Goal: Task Accomplishment & Management: Use online tool/utility

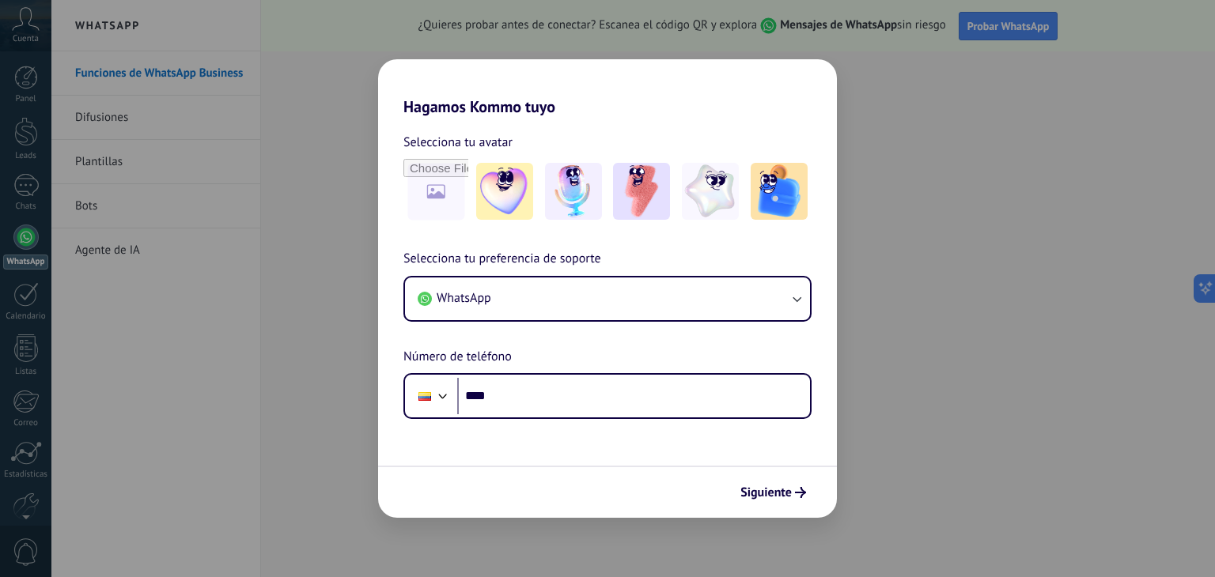
click at [731, 130] on div "Selecciona tu avatar Selecciona tu preferencia de soporte WhatsApp Número de te…" at bounding box center [607, 267] width 459 height 303
click at [634, 199] on img at bounding box center [641, 191] width 57 height 57
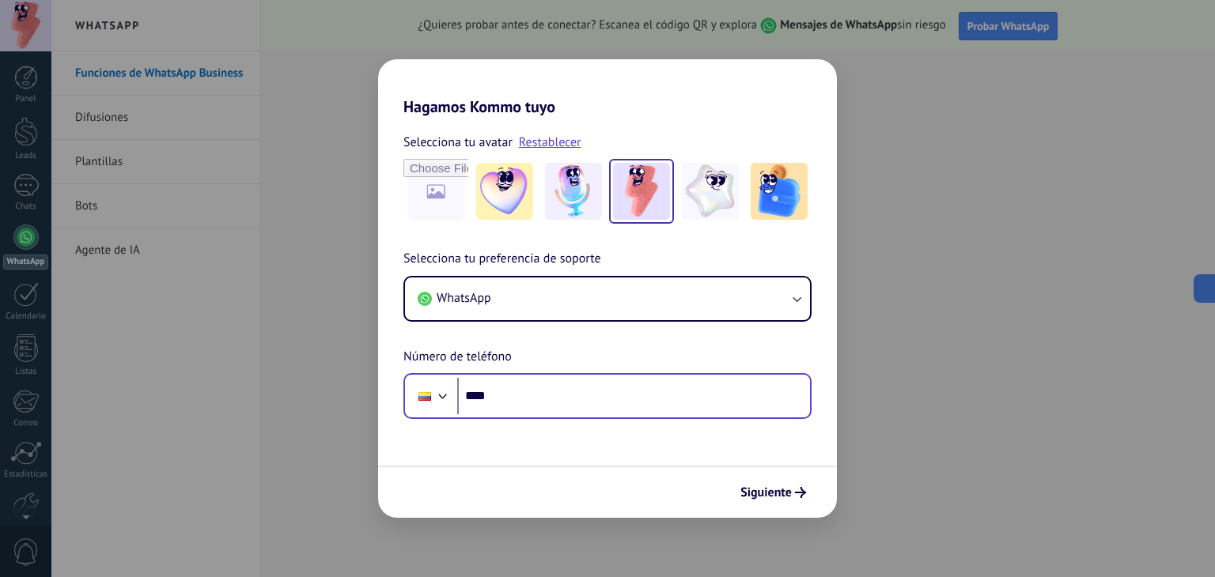
click at [531, 415] on div "Phone ****" at bounding box center [607, 396] width 408 height 46
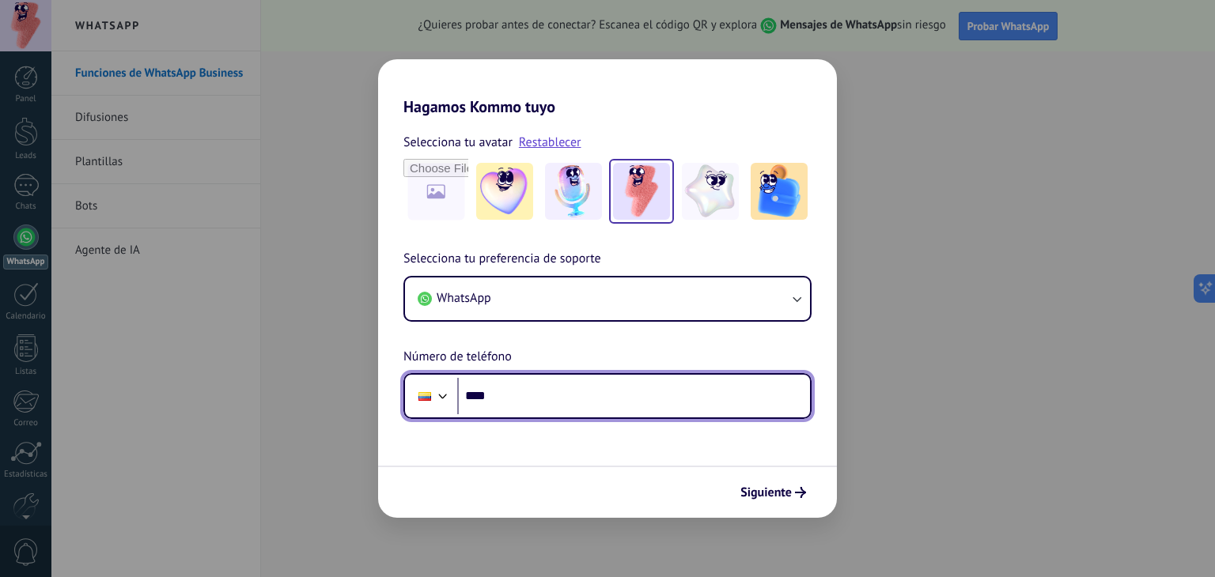
click at [544, 395] on input "****" at bounding box center [633, 396] width 353 height 36
type input "**********"
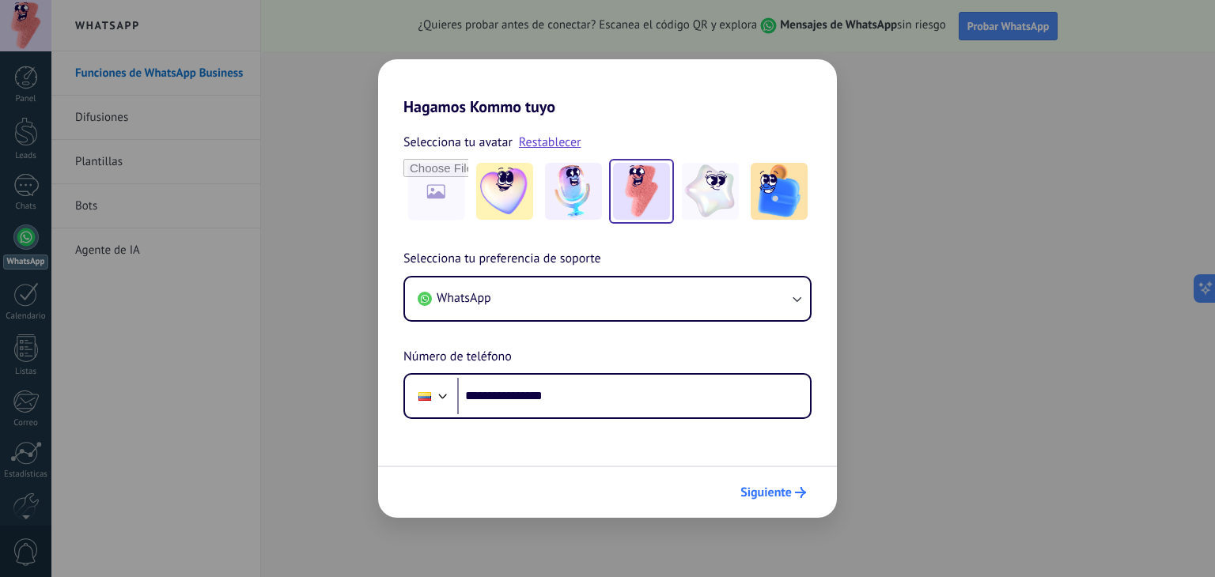
click at [786, 489] on span "Siguiente" at bounding box center [765, 492] width 51 height 11
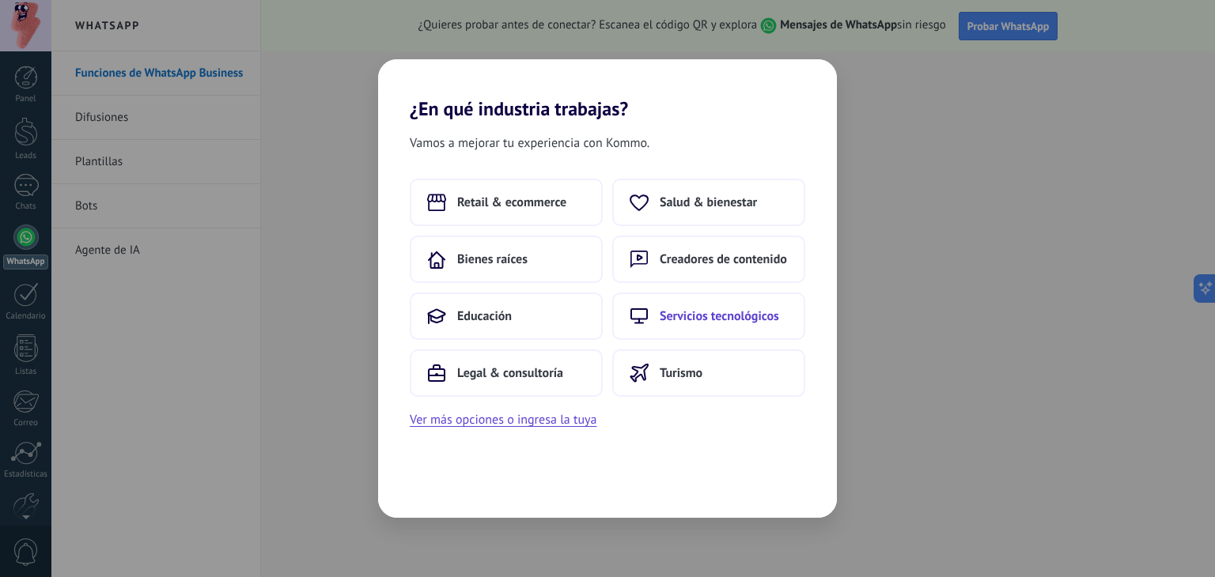
click at [722, 322] on span "Servicios tecnológicos" at bounding box center [718, 316] width 119 height 16
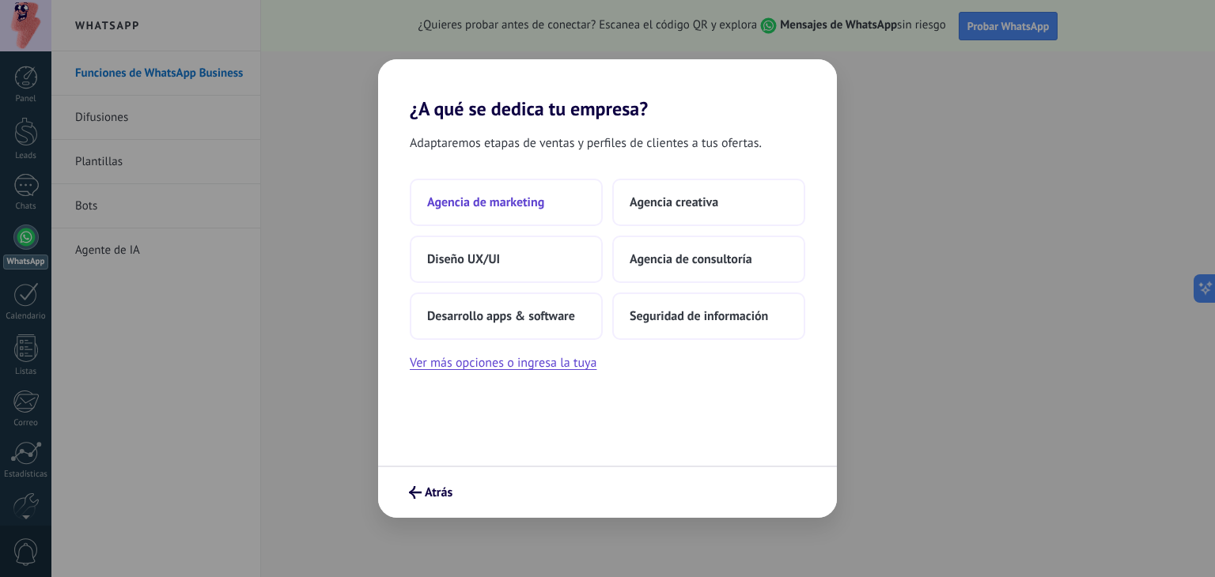
click at [582, 210] on button "Agencia de marketing" at bounding box center [506, 202] width 193 height 47
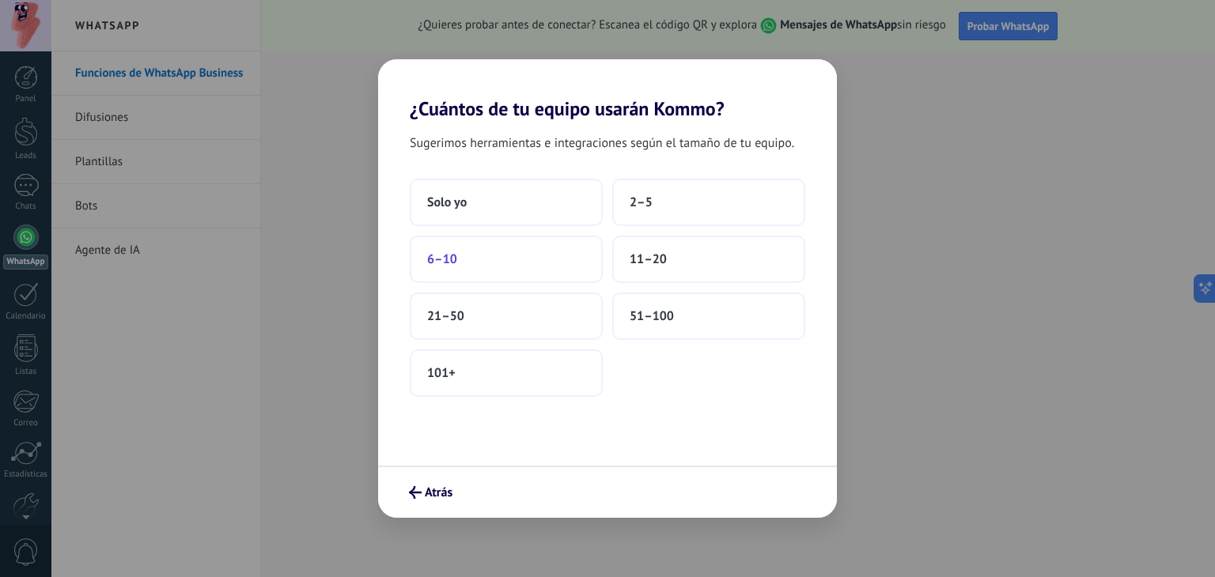
click at [585, 270] on button "6–10" at bounding box center [506, 259] width 193 height 47
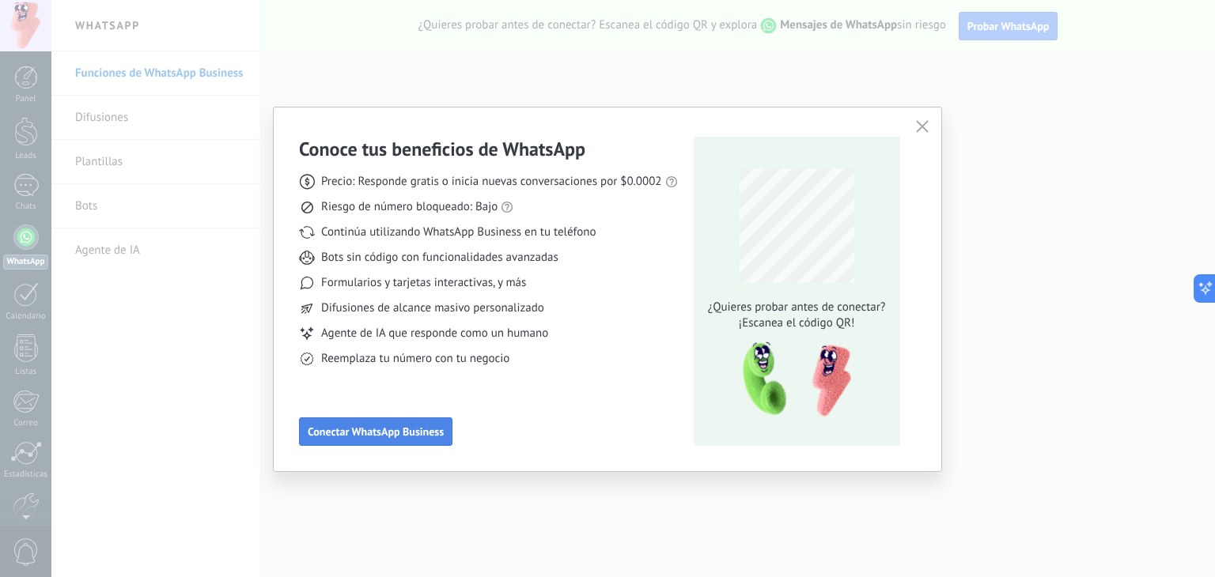
click at [421, 443] on button "Conectar WhatsApp Business" at bounding box center [375, 431] width 153 height 28
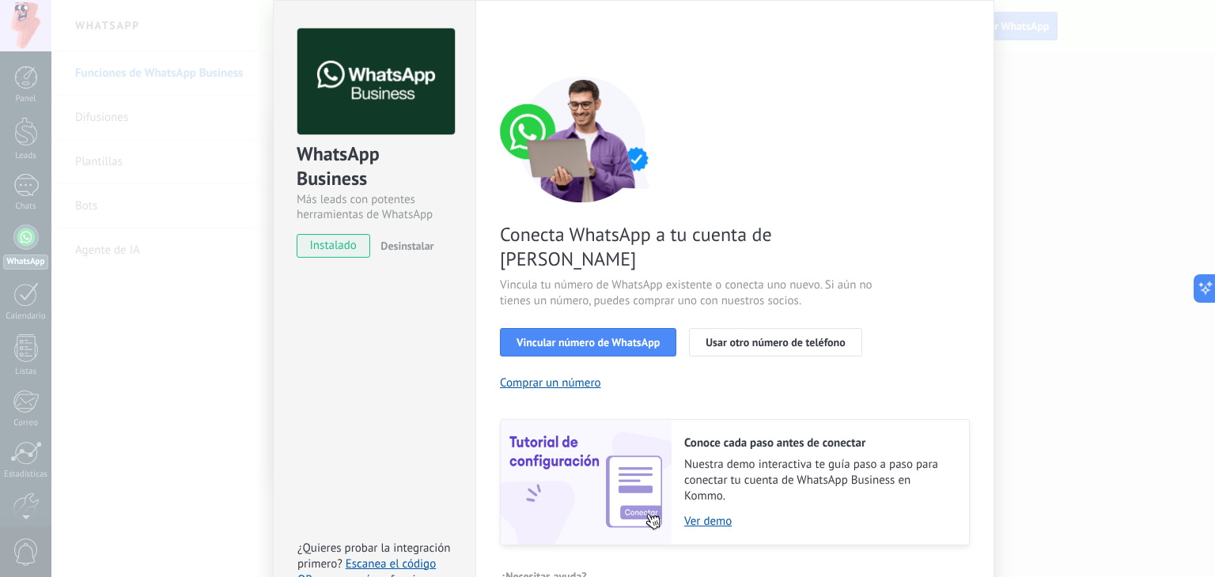
scroll to position [68, 0]
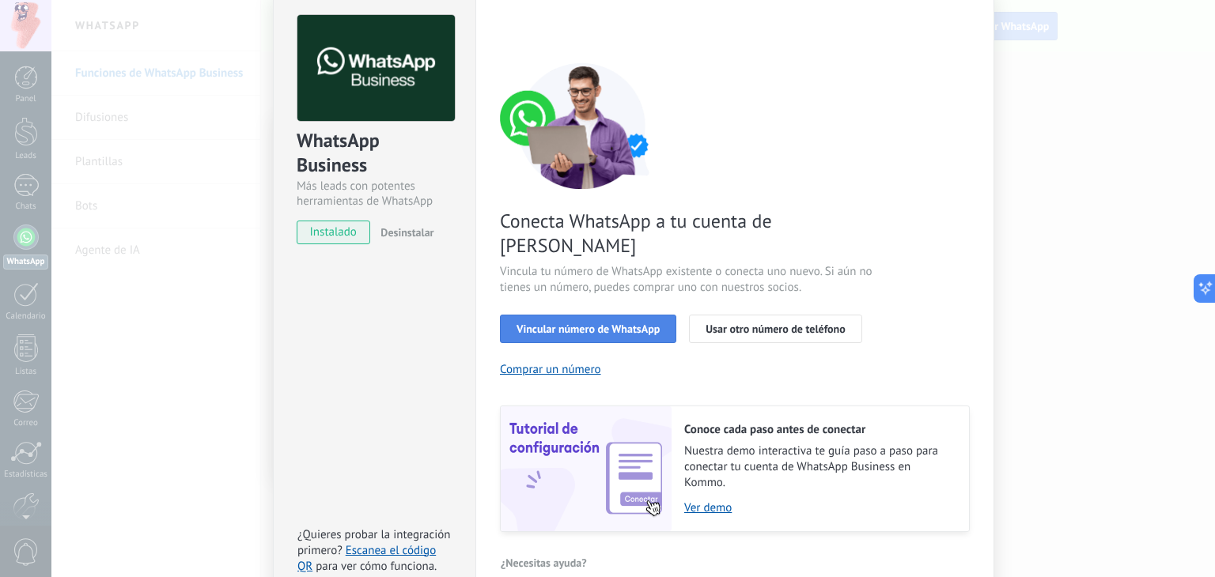
click at [562, 323] on span "Vincular número de WhatsApp" at bounding box center [587, 328] width 143 height 11
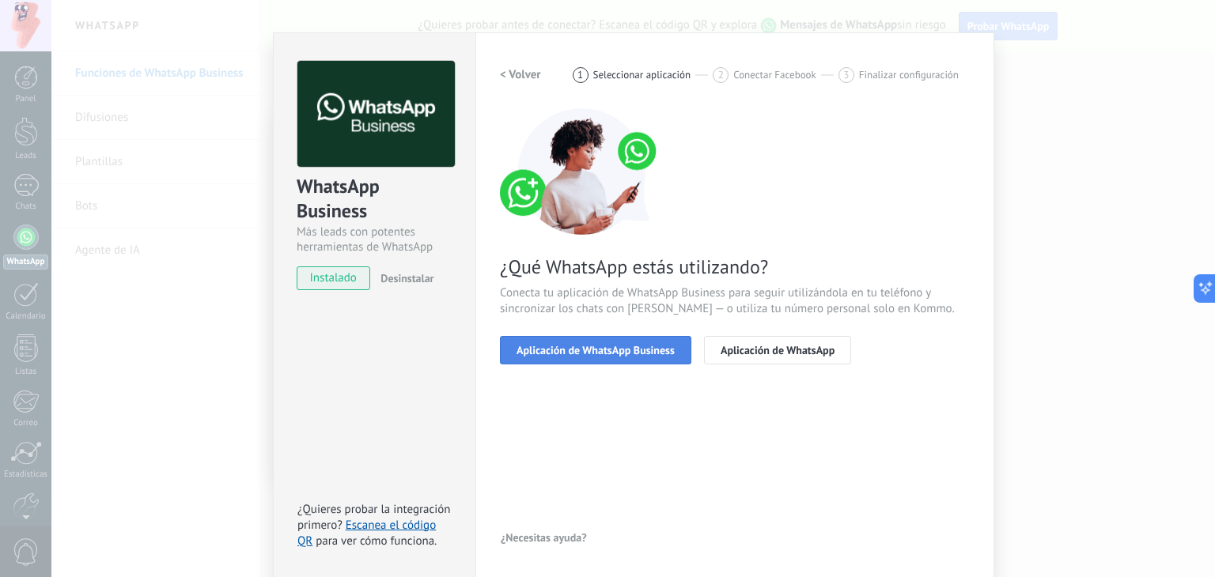
click at [637, 347] on span "Aplicación de WhatsApp Business" at bounding box center [595, 350] width 158 height 11
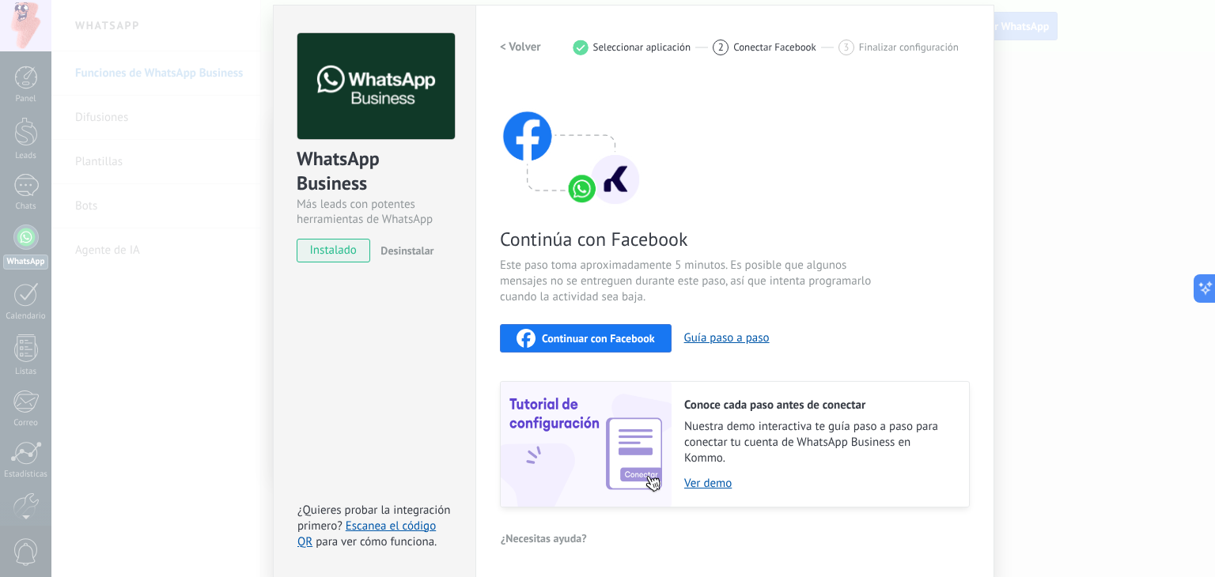
scroll to position [0, 0]
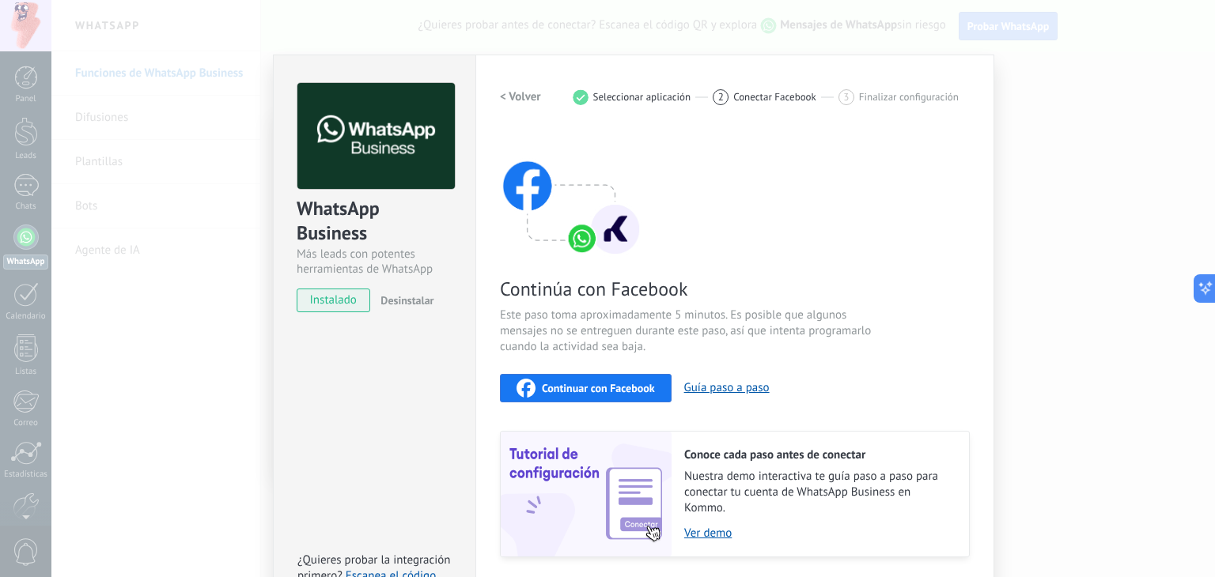
click at [629, 393] on span "Continuar con Facebook" at bounding box center [598, 388] width 113 height 11
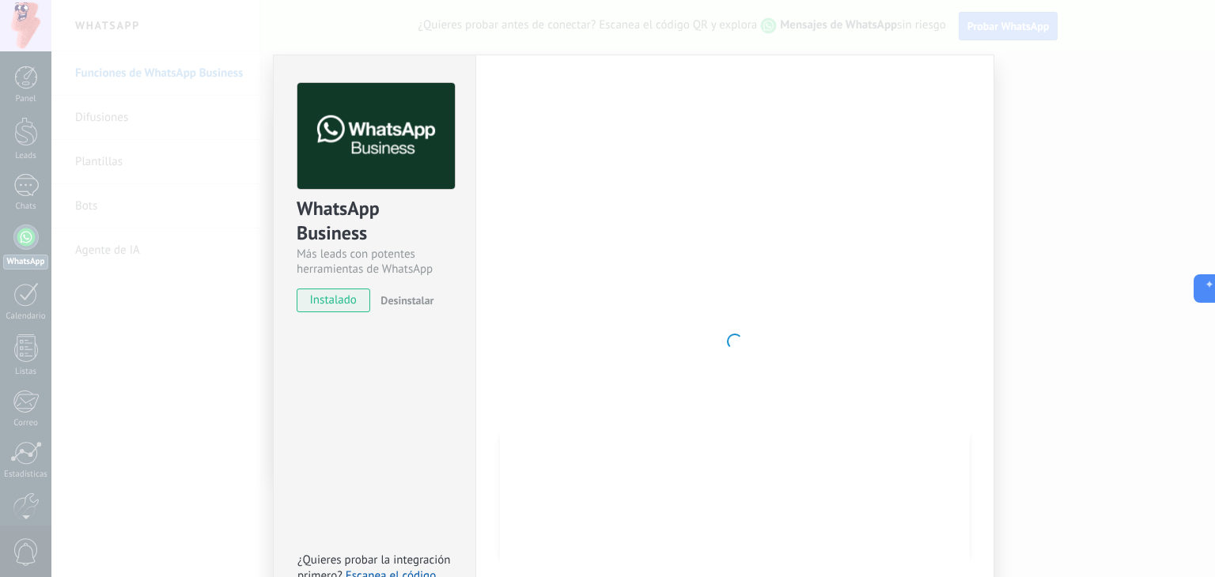
click at [532, 349] on div at bounding box center [735, 341] width 470 height 517
click at [1101, 195] on div "WhatsApp Business Más leads con potentes herramientas de WhatsApp instalado Des…" at bounding box center [632, 288] width 1163 height 577
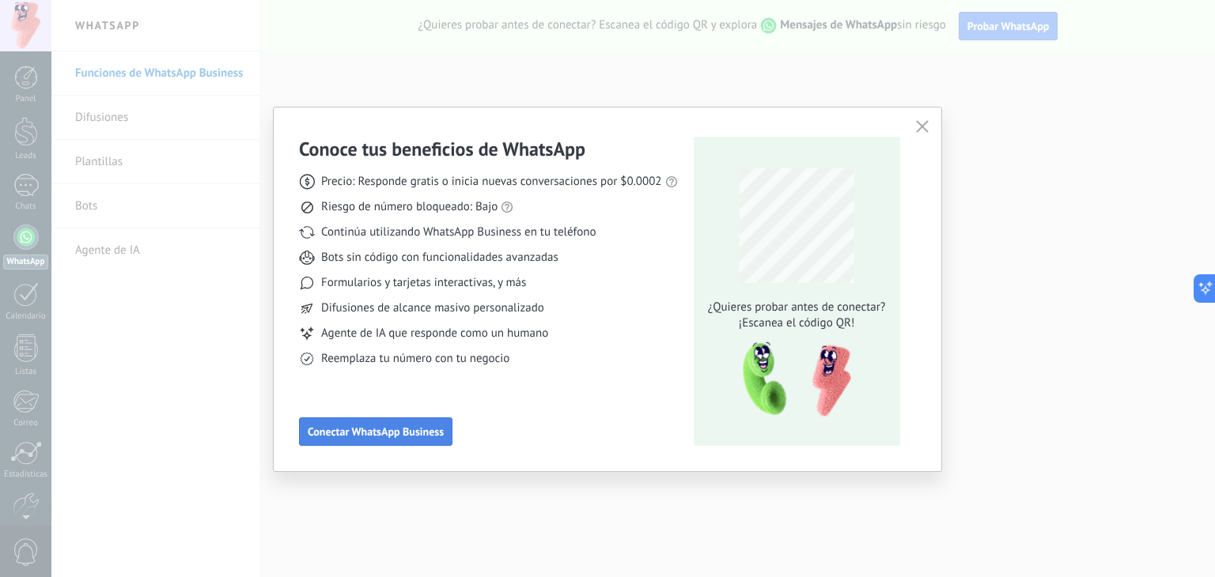
click at [440, 431] on span "Conectar WhatsApp Business" at bounding box center [376, 431] width 136 height 11
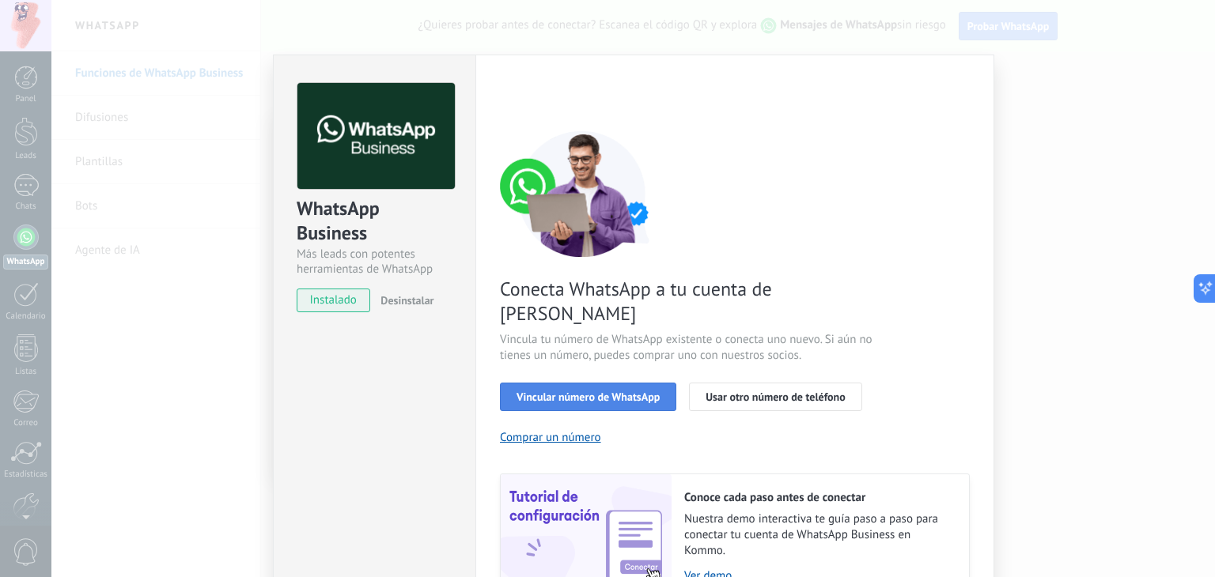
click at [593, 391] on span "Vincular número de WhatsApp" at bounding box center [587, 396] width 143 height 11
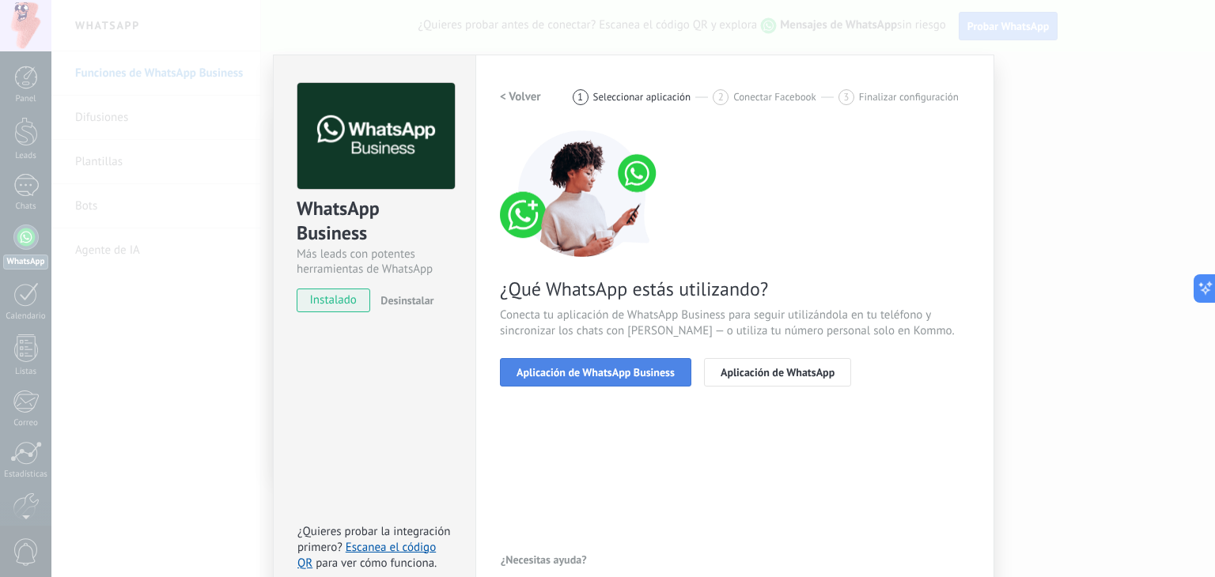
click at [661, 373] on span "Aplicación de WhatsApp Business" at bounding box center [595, 372] width 158 height 11
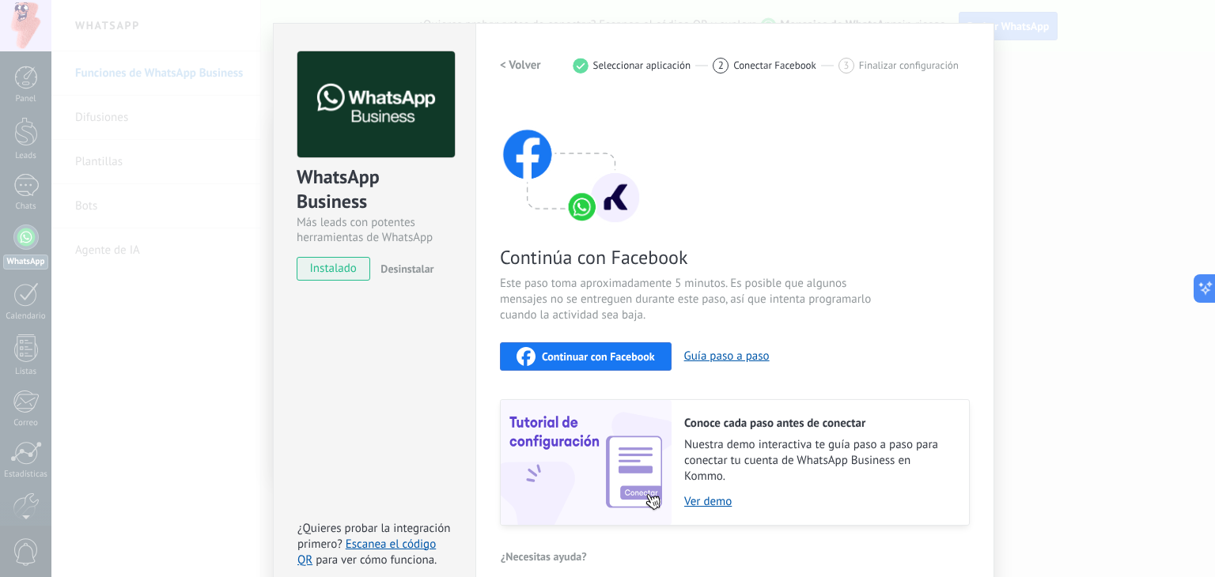
scroll to position [50, 0]
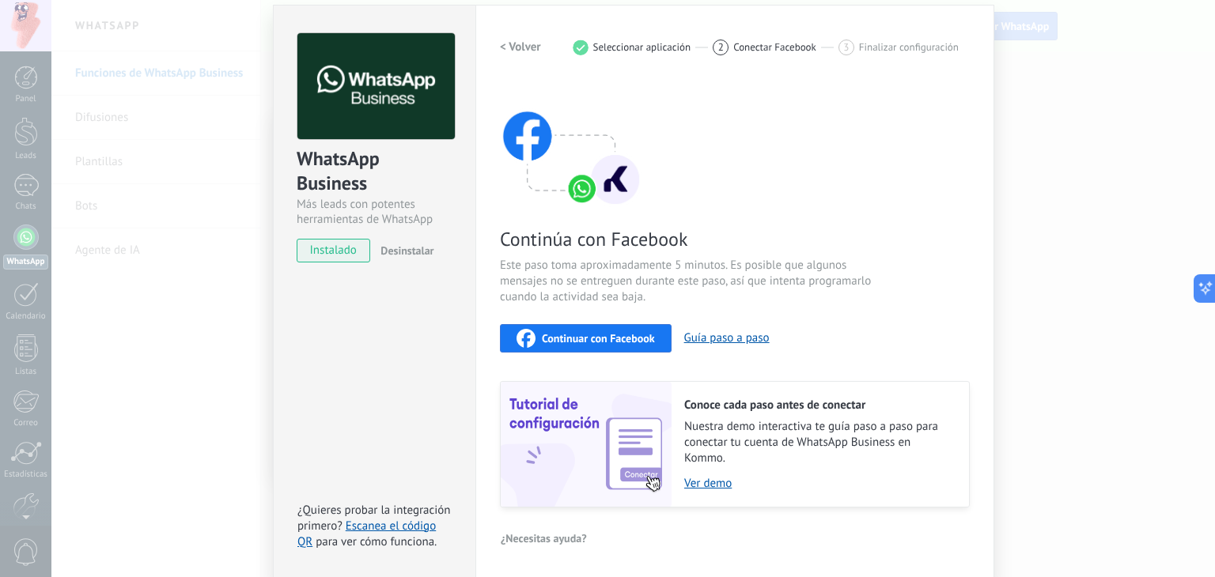
click at [629, 342] on span "Continuar con Facebook" at bounding box center [598, 338] width 113 height 11
click at [559, 538] on span "¿Necesitas ayuda?" at bounding box center [544, 538] width 86 height 11
click at [520, 51] on h2 "< Volver" at bounding box center [520, 47] width 41 height 15
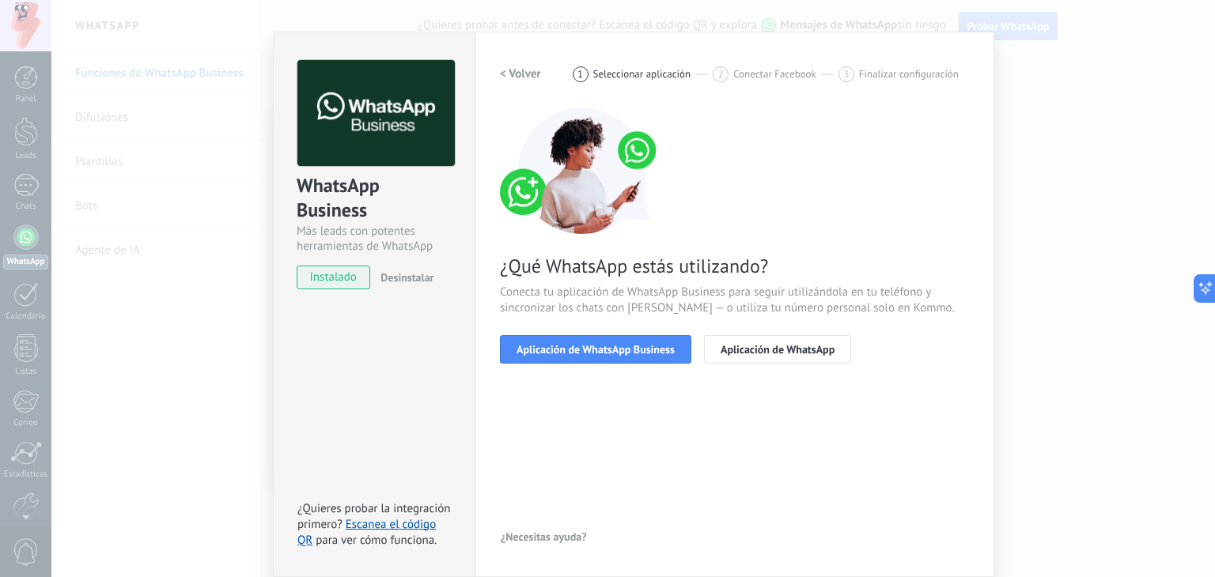
scroll to position [22, 0]
click at [775, 345] on span "Aplicación de WhatsApp" at bounding box center [777, 350] width 114 height 11
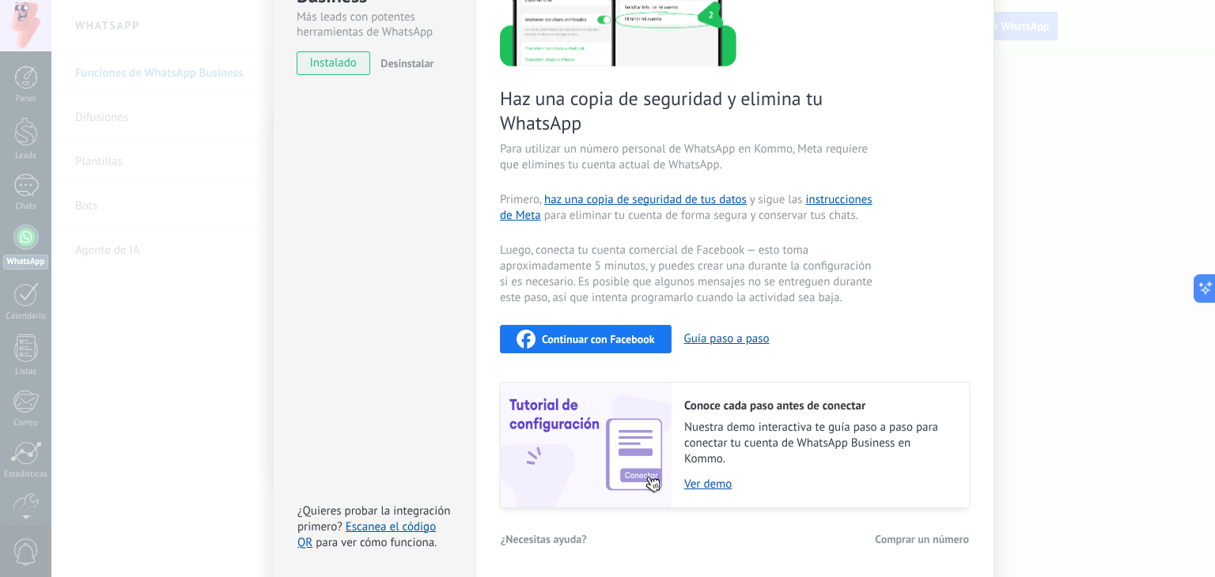
scroll to position [0, 0]
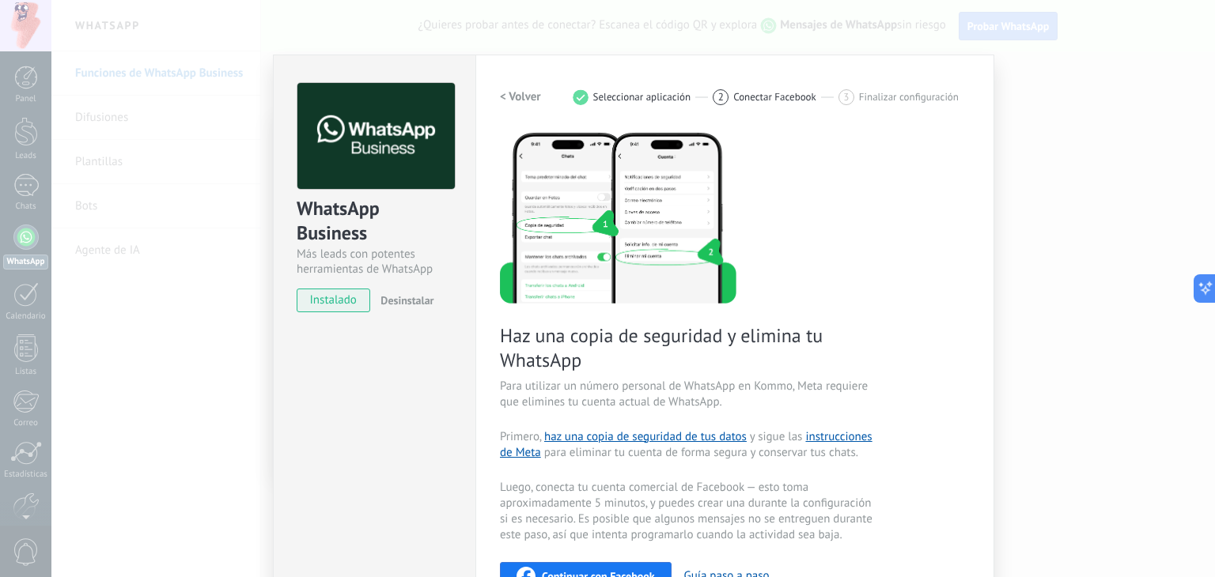
click at [519, 96] on h2 "< Volver" at bounding box center [520, 96] width 41 height 15
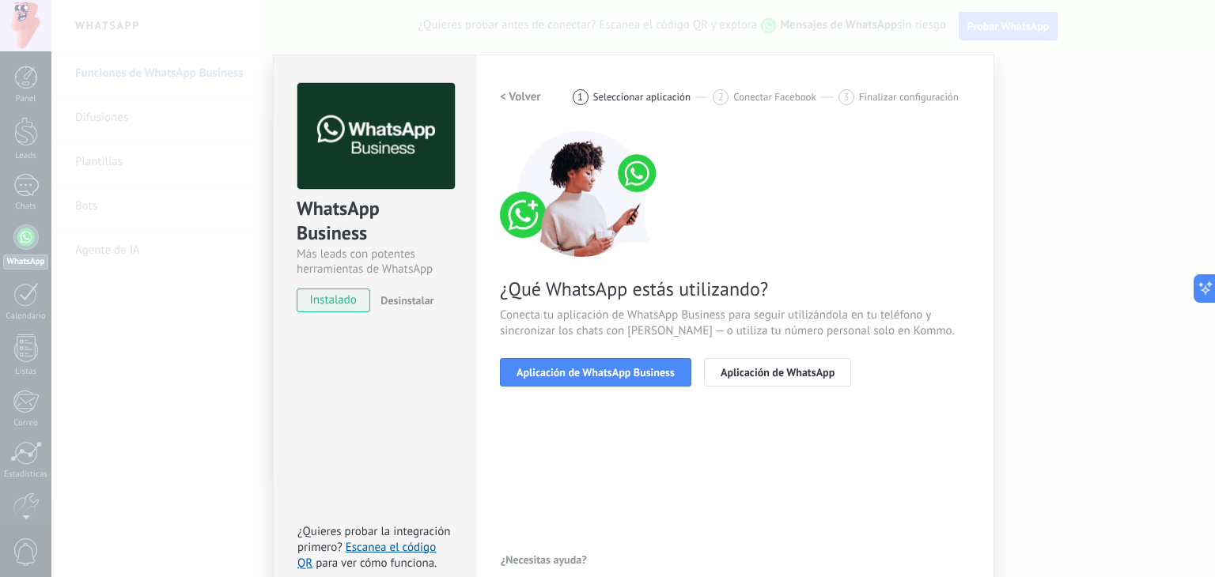
click at [1067, 130] on div "WhatsApp Business Más leads con potentes herramientas de WhatsApp instalado Des…" at bounding box center [632, 288] width 1163 height 577
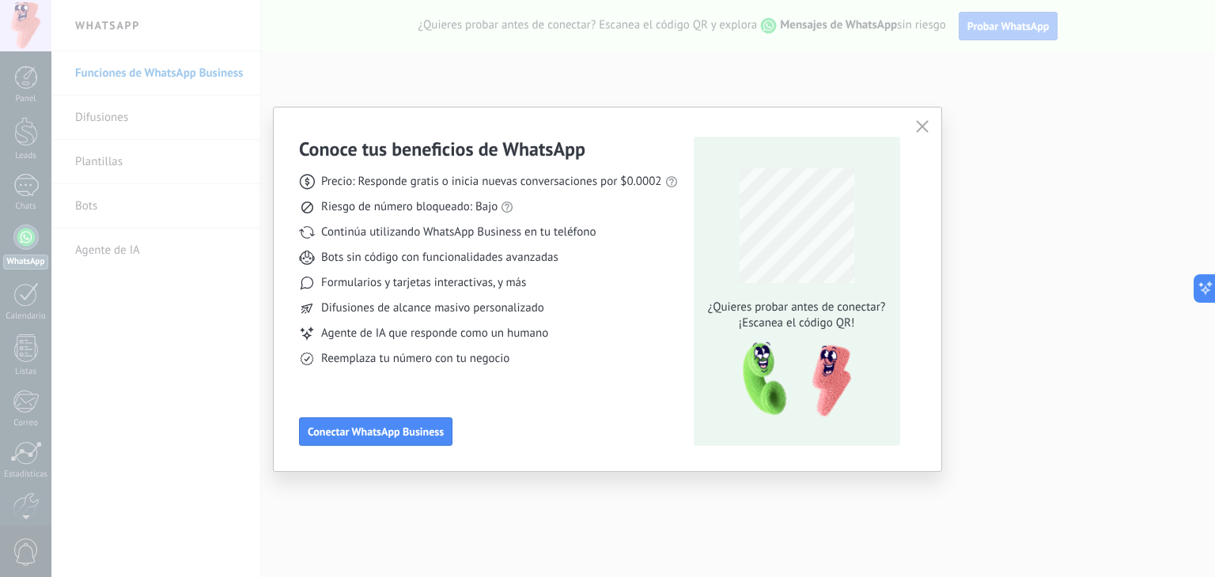
click at [917, 127] on icon "button" at bounding box center [922, 126] width 13 height 13
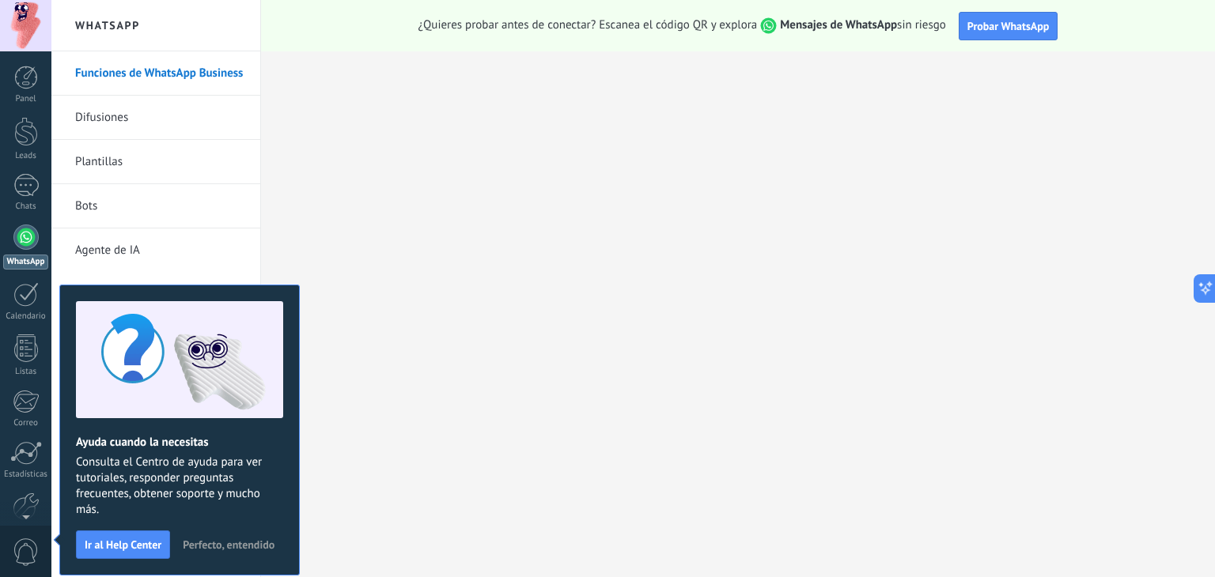
click at [219, 542] on span "Perfecto, entendido" at bounding box center [229, 544] width 92 height 11
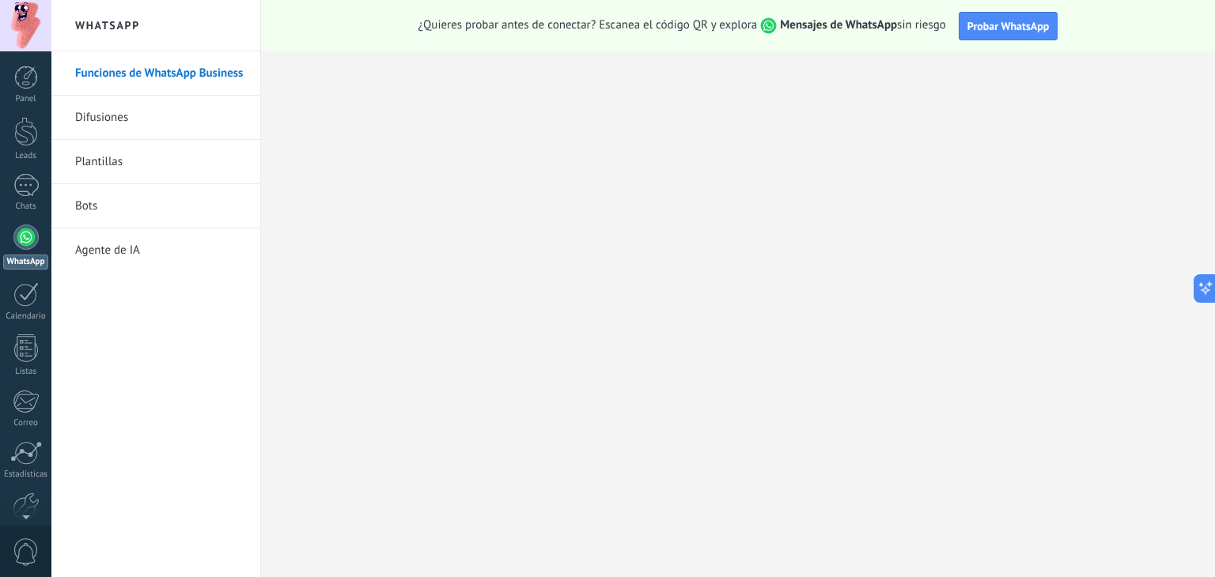
click at [131, 115] on link "Difusiones" at bounding box center [159, 118] width 169 height 44
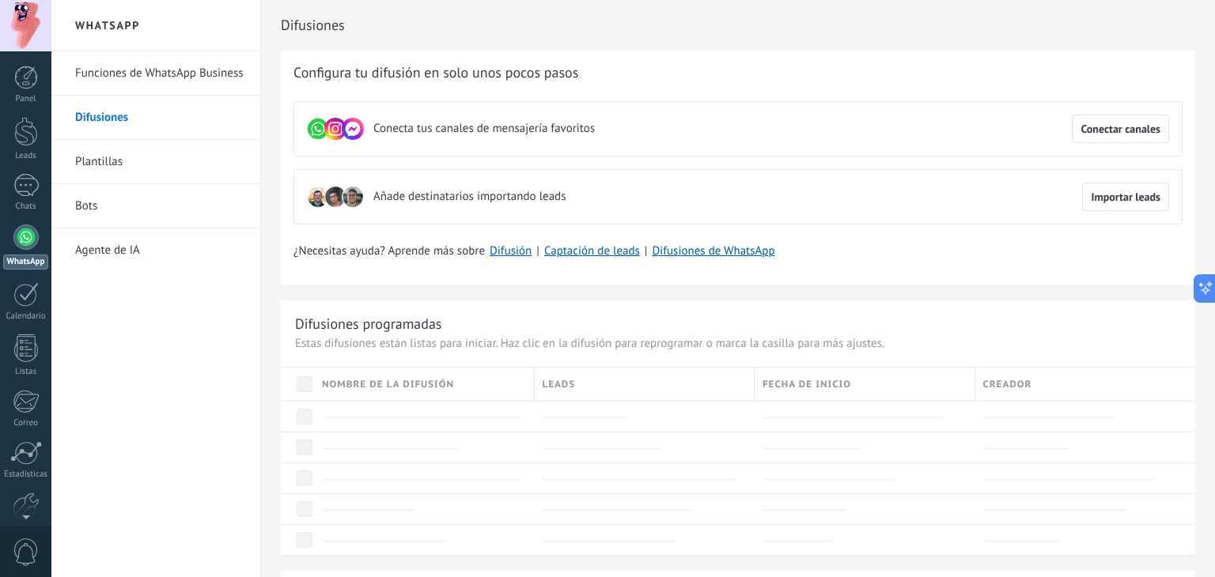
click at [153, 166] on link "Plantillas" at bounding box center [159, 162] width 169 height 44
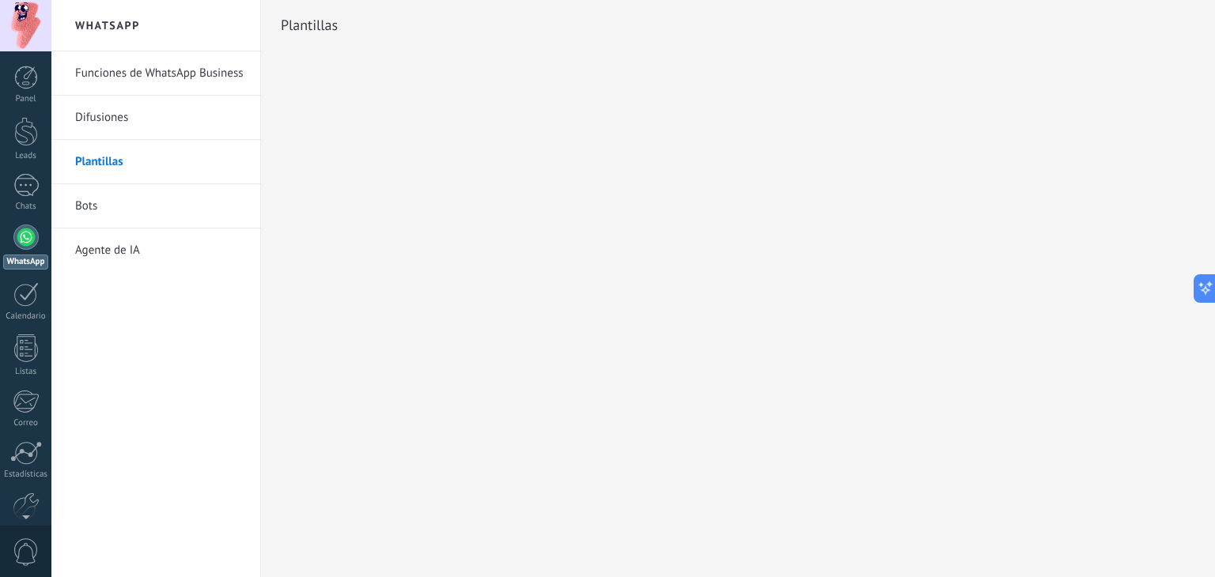
click at [113, 209] on link "Bots" at bounding box center [159, 206] width 169 height 44
click at [131, 241] on link "Agente de IA" at bounding box center [159, 251] width 169 height 44
click at [29, 195] on div at bounding box center [25, 185] width 25 height 23
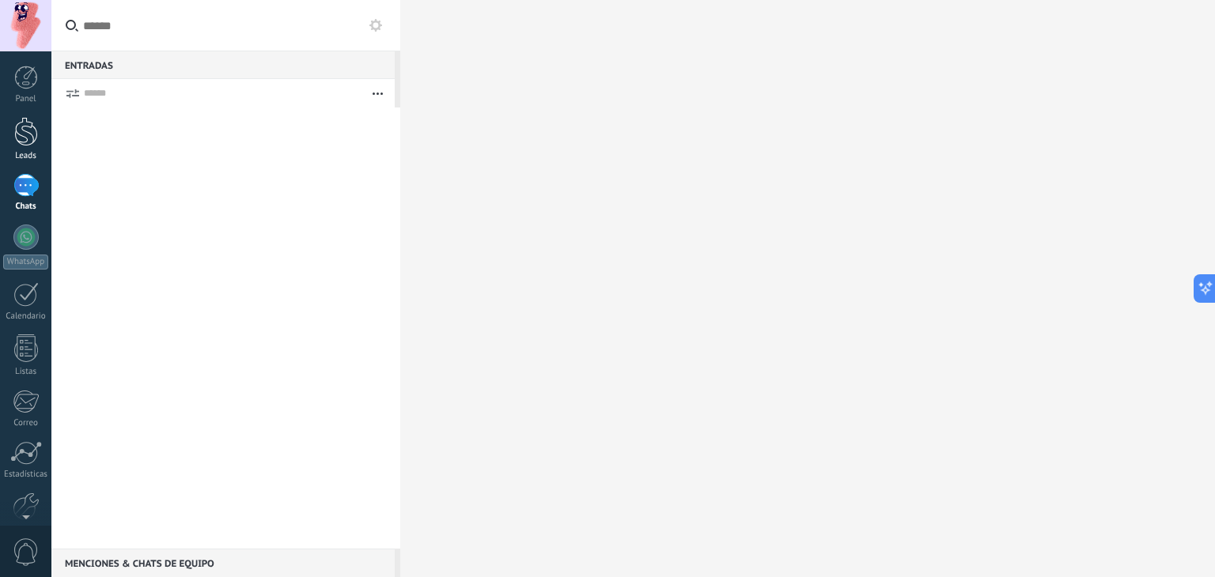
click at [21, 137] on div at bounding box center [26, 131] width 24 height 29
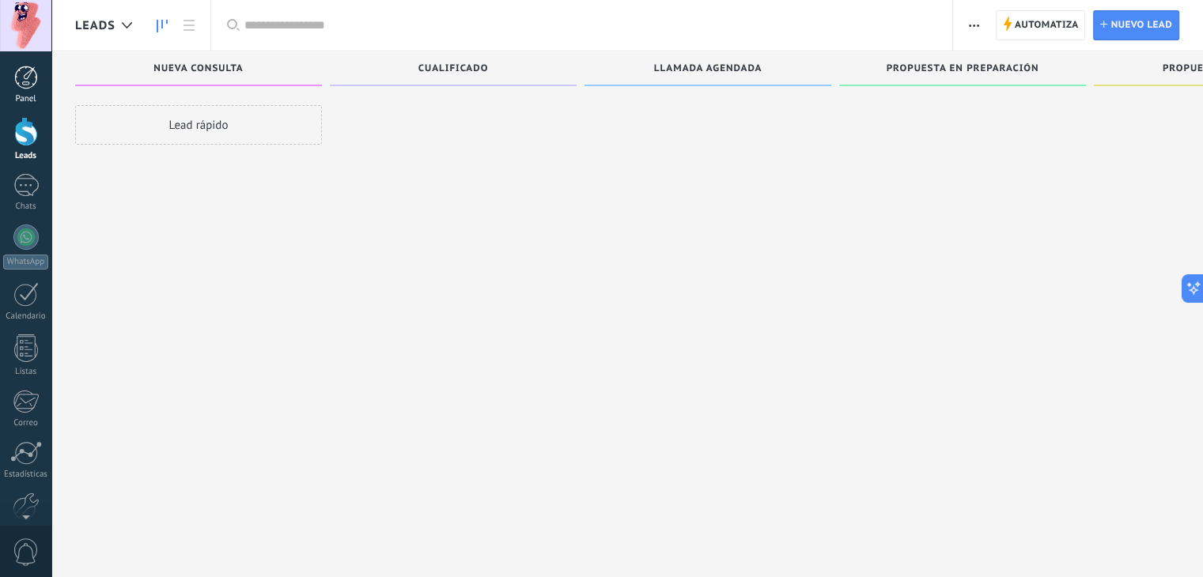
click at [30, 73] on div at bounding box center [26, 78] width 24 height 24
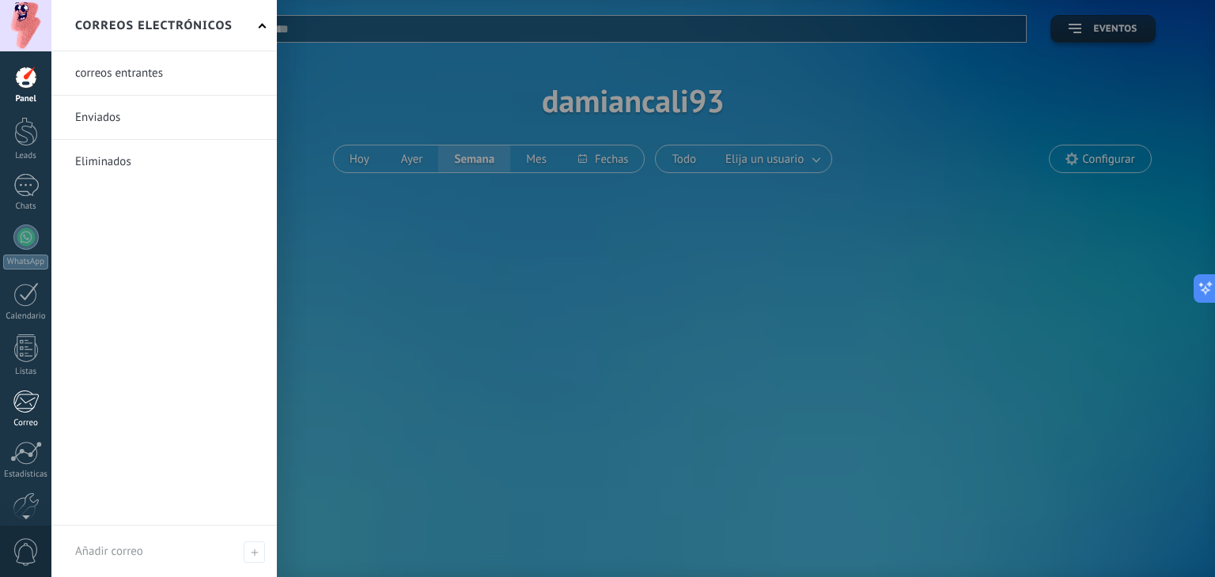
click at [24, 408] on div at bounding box center [26, 402] width 26 height 24
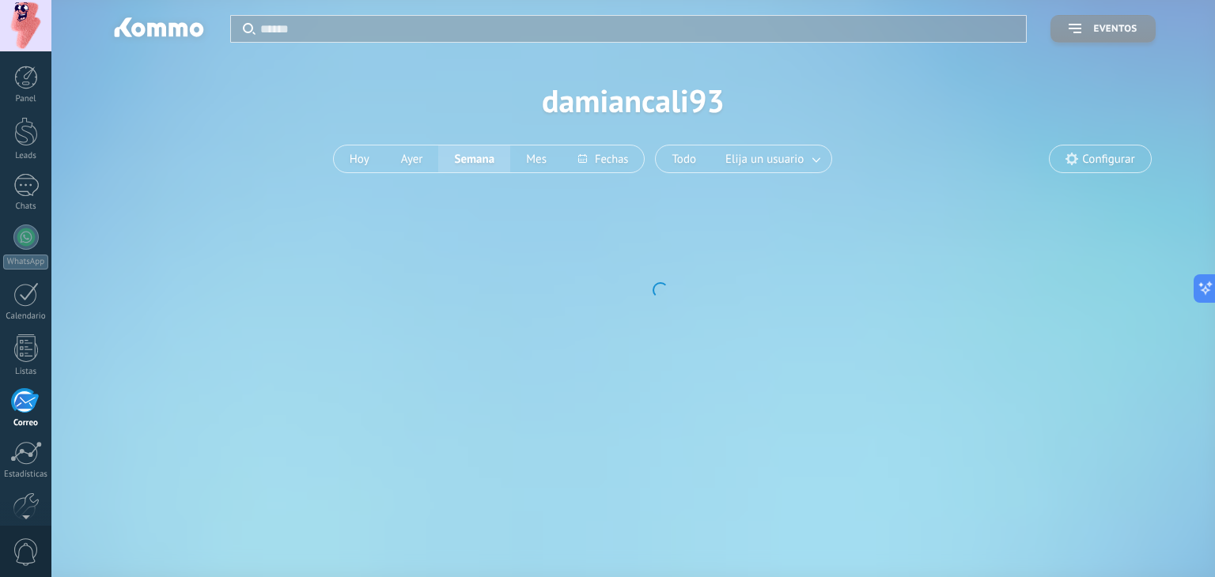
scroll to position [80, 0]
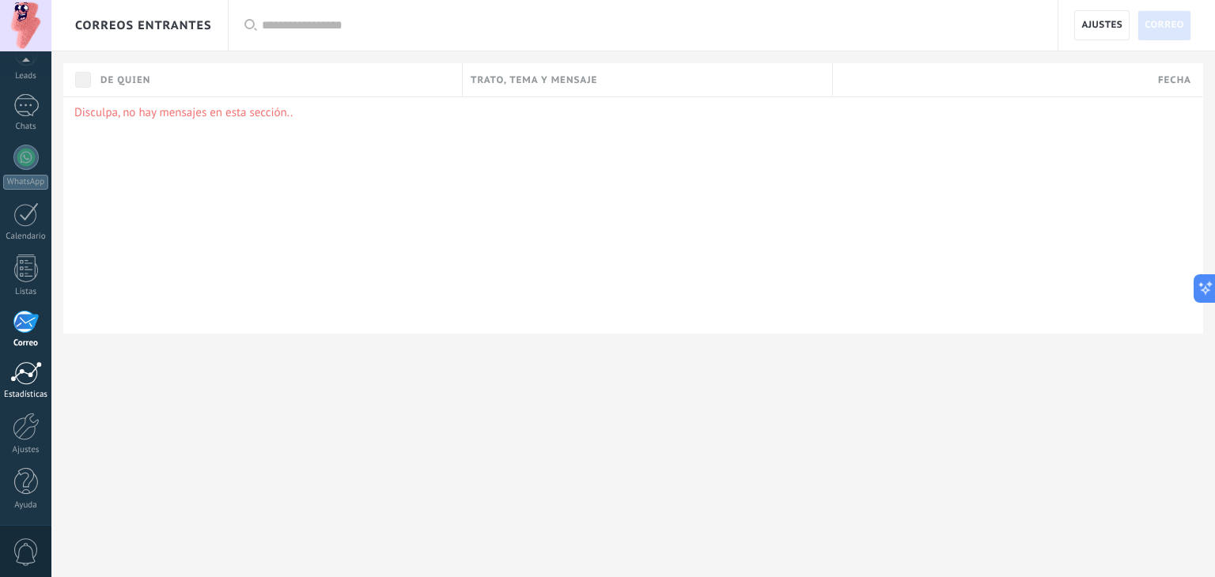
click at [25, 376] on div at bounding box center [26, 373] width 32 height 24
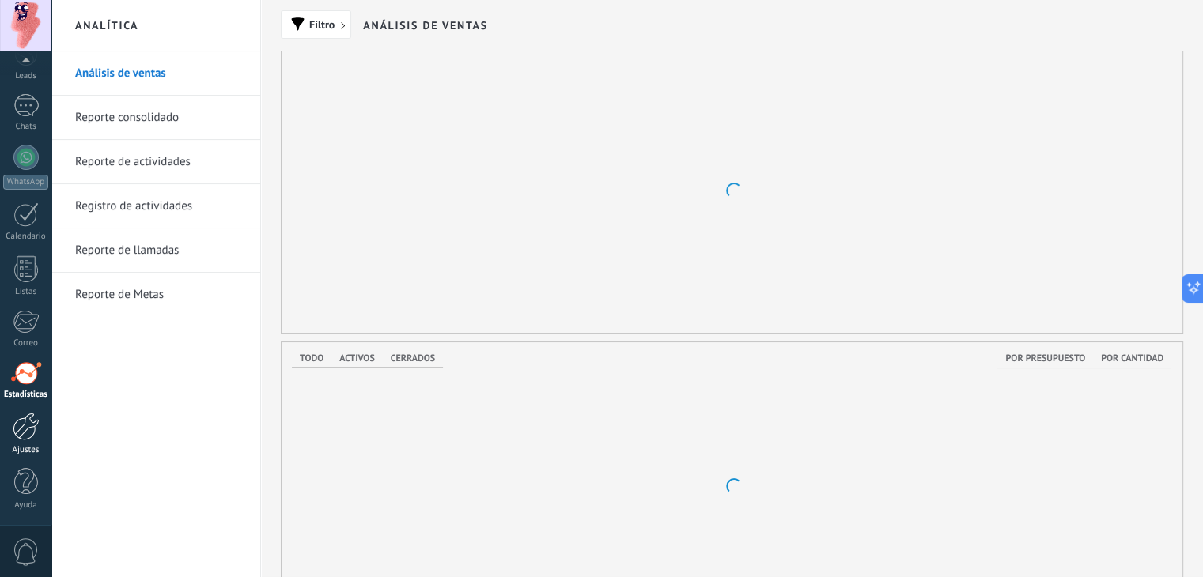
click at [14, 433] on div at bounding box center [26, 427] width 27 height 28
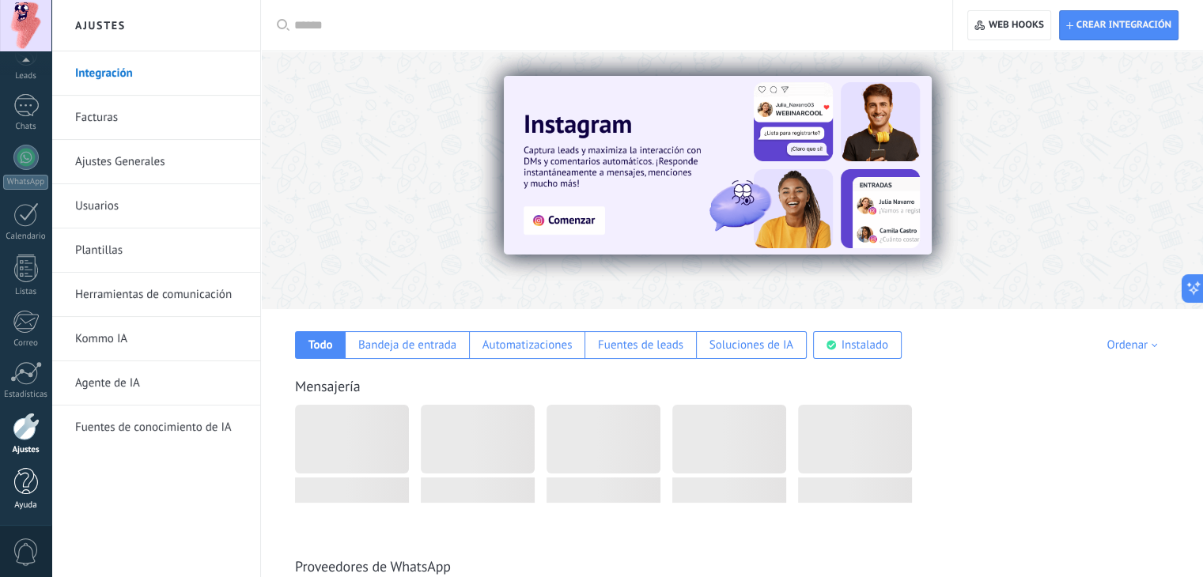
click at [20, 491] on div at bounding box center [26, 482] width 24 height 28
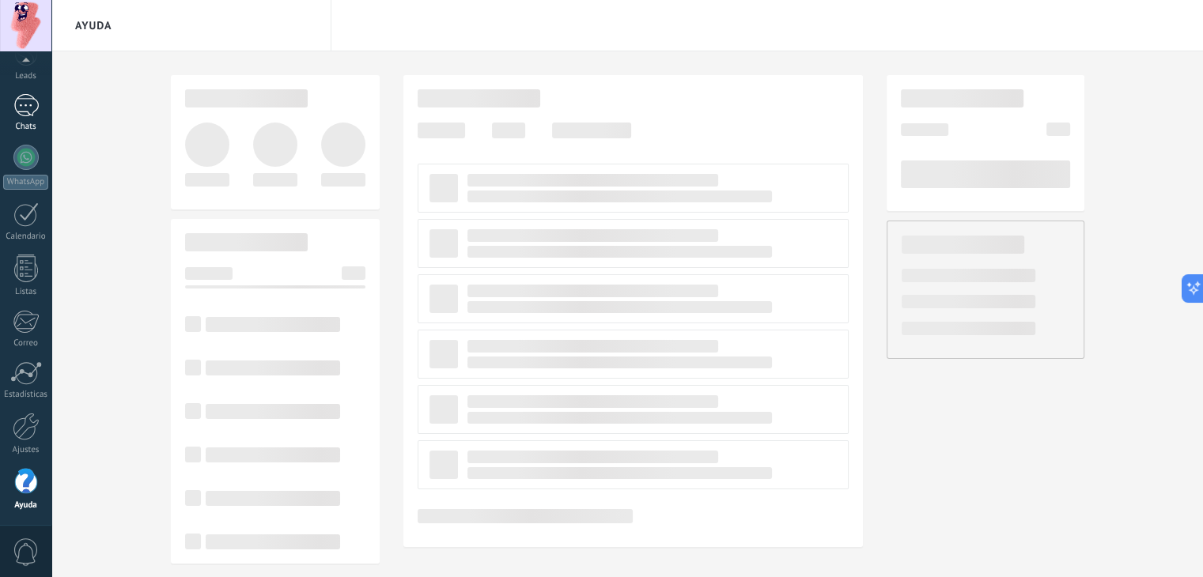
click at [39, 111] on link "Chats" at bounding box center [25, 113] width 51 height 38
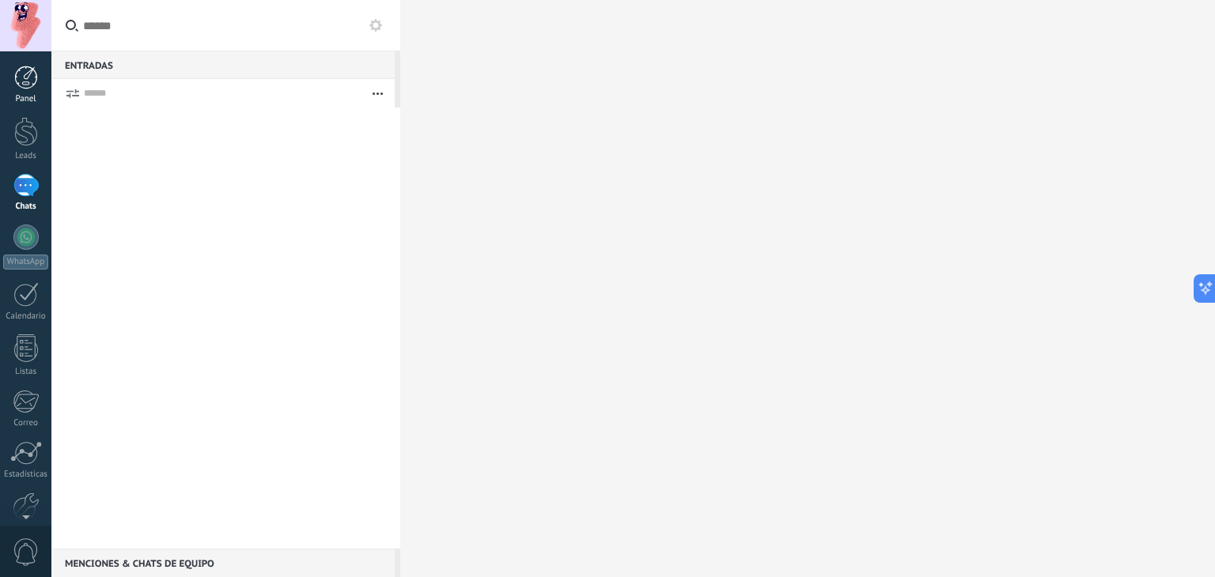
click at [32, 89] on link "Panel" at bounding box center [25, 85] width 51 height 39
